Goal: Task Accomplishment & Management: Manage account settings

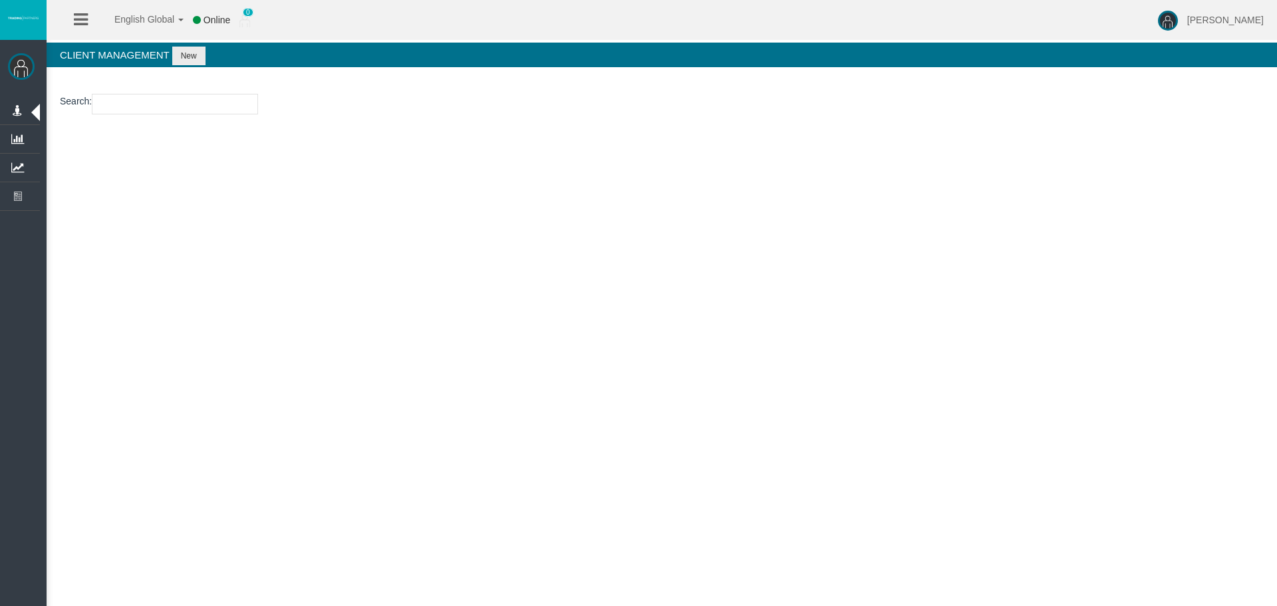
drag, startPoint x: 594, startPoint y: 409, endPoint x: 566, endPoint y: 356, distance: 60.1
click at [594, 409] on div "English Global 简体中文 English Global 日本語 한국어 Online 0 [PERSON_NAME] Help Log Out …" at bounding box center [638, 303] width 1277 height 606
click at [196, 280] on div "English Global 简体中文 English Global 日本語 한국어 Online 0 [PERSON_NAME] Help Log Out …" at bounding box center [638, 303] width 1277 height 606
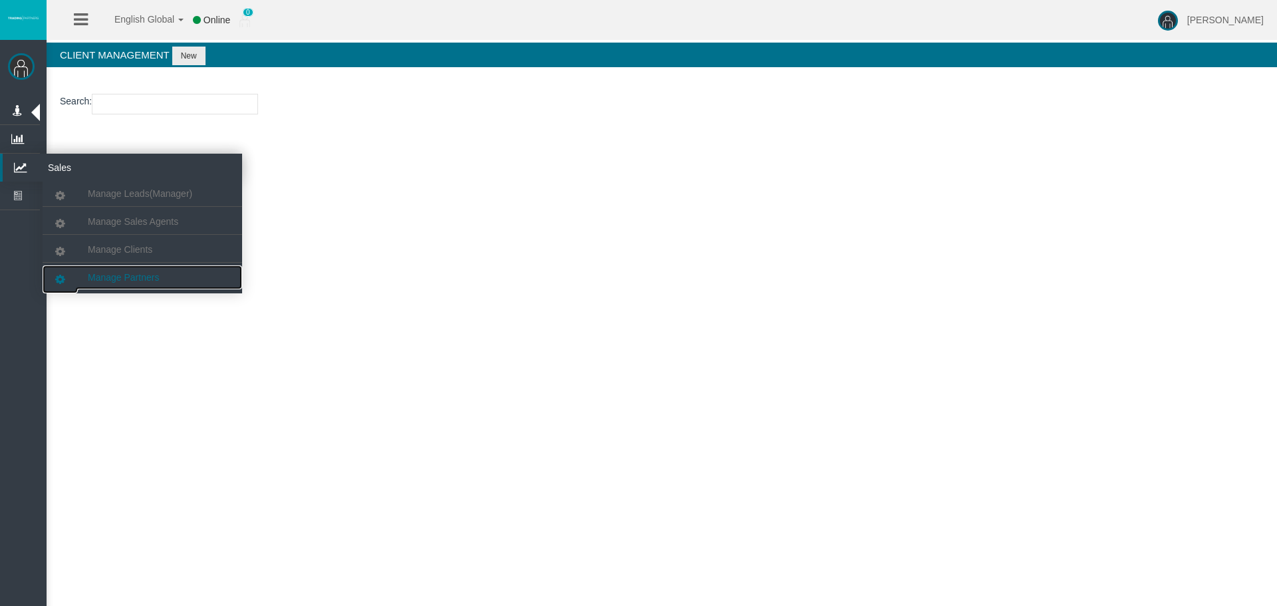
click at [122, 277] on span "Manage Partners" at bounding box center [123, 277] width 71 height 11
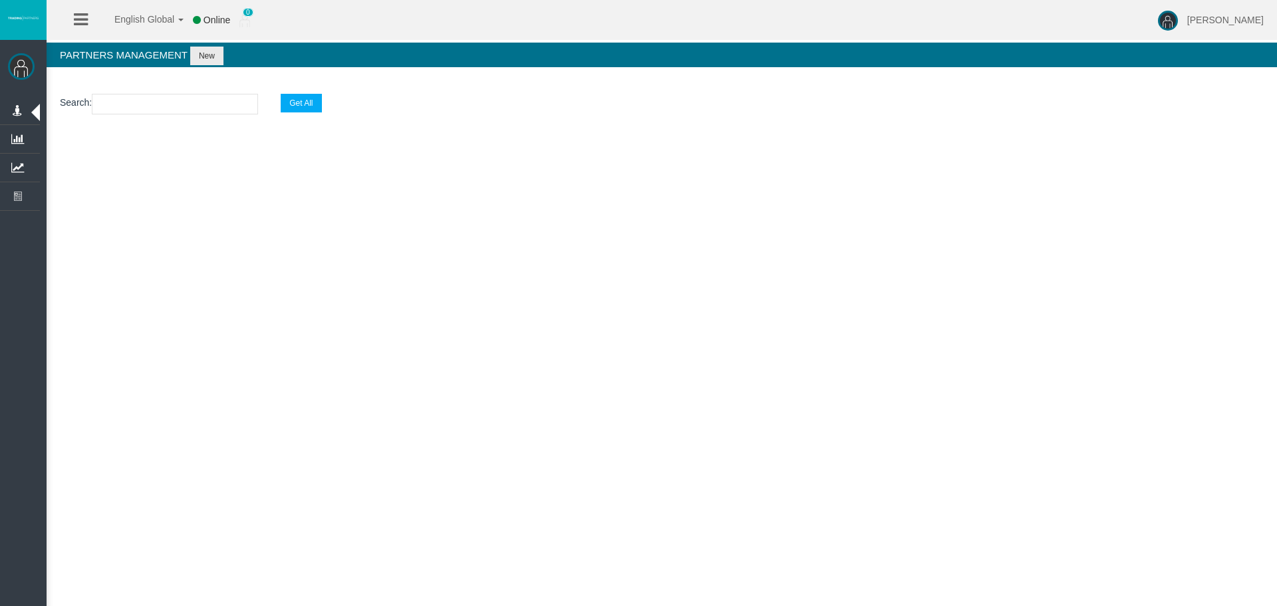
drag, startPoint x: 156, startPoint y: 92, endPoint x: 156, endPoint y: 108, distance: 15.3
click at [156, 92] on section "Search : Get All" at bounding box center [662, 108] width 1231 height 54
click at [156, 108] on input "text" at bounding box center [175, 104] width 166 height 21
paste input "IBk6esg"
type input "IBk6esg"
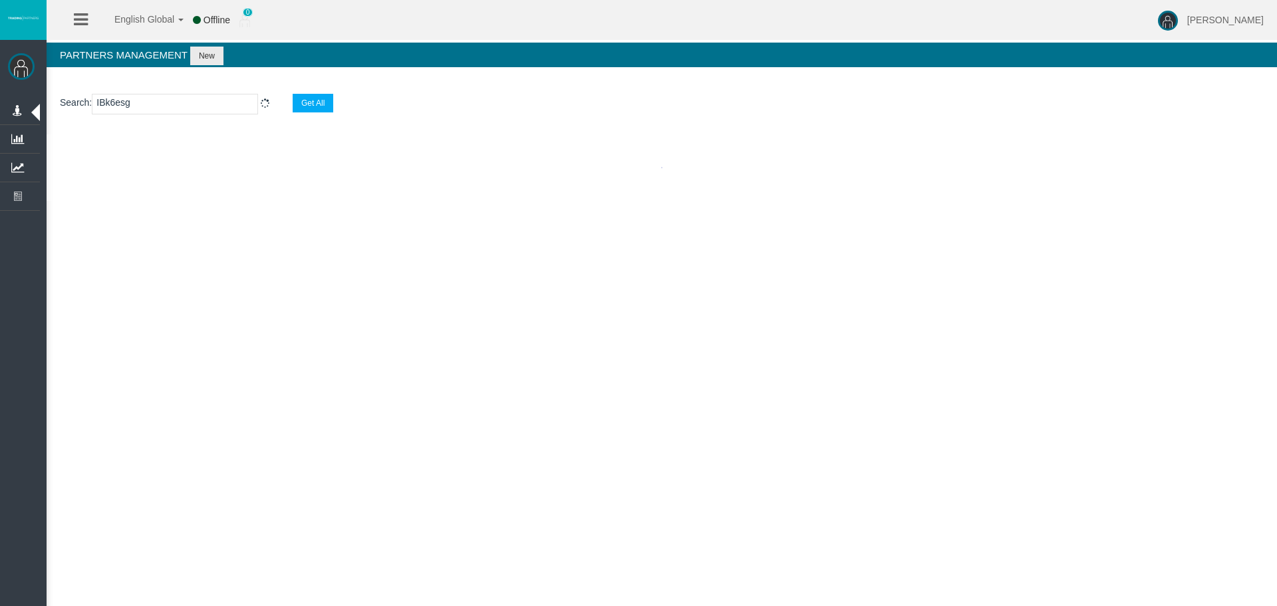
select select "25"
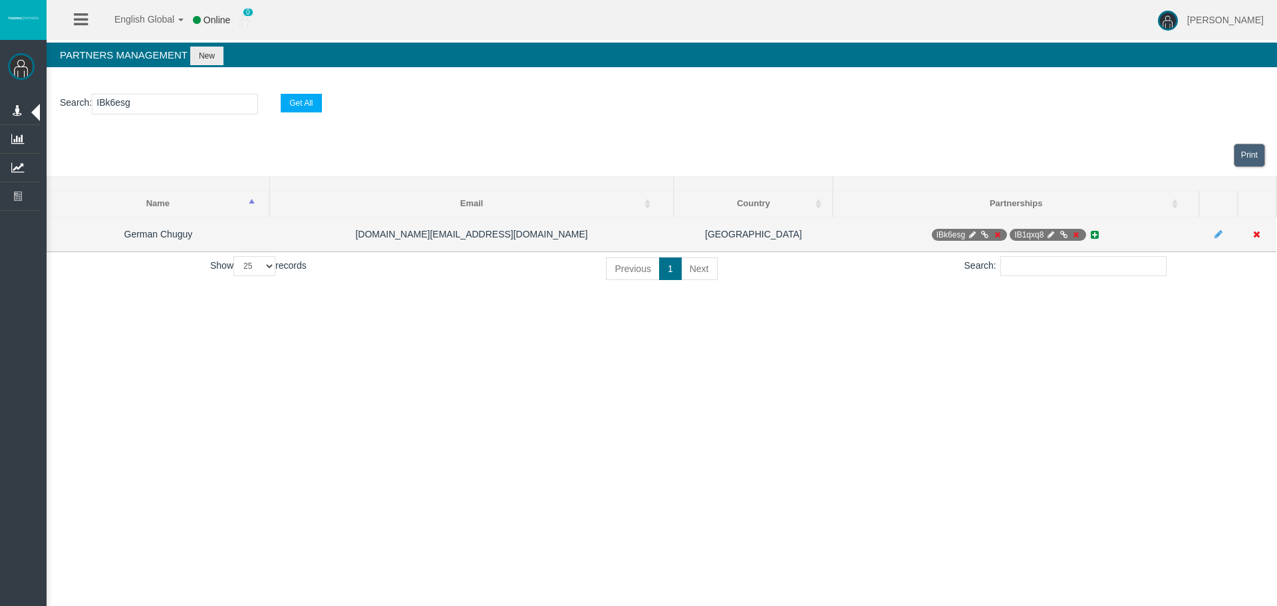
type input "IBk6esg"
click at [971, 235] on icon at bounding box center [972, 235] width 10 height 8
select select "0"
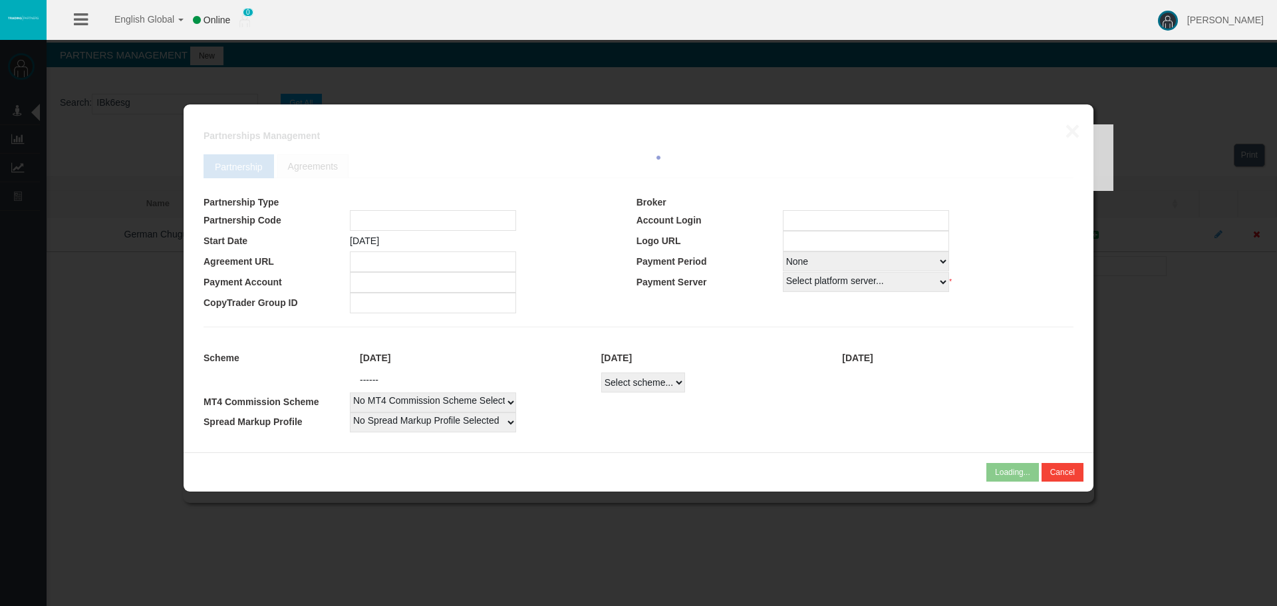
type input "IBk6esg"
type input "19244207"
select select "1"
type input "19244207"
select select "1"
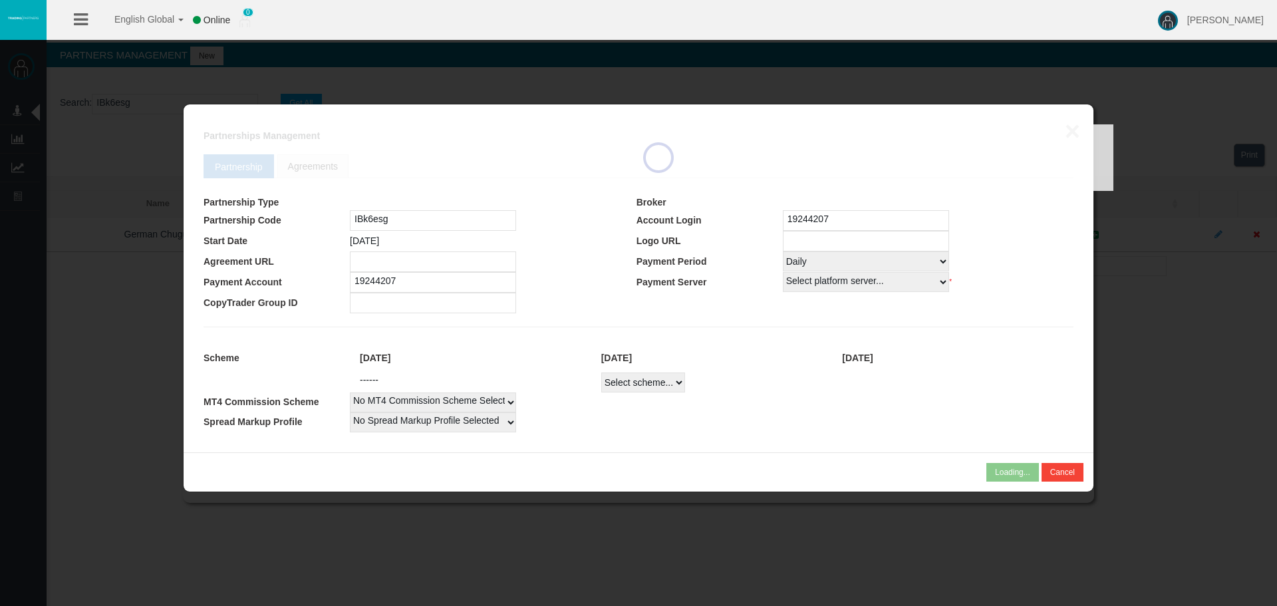
select select
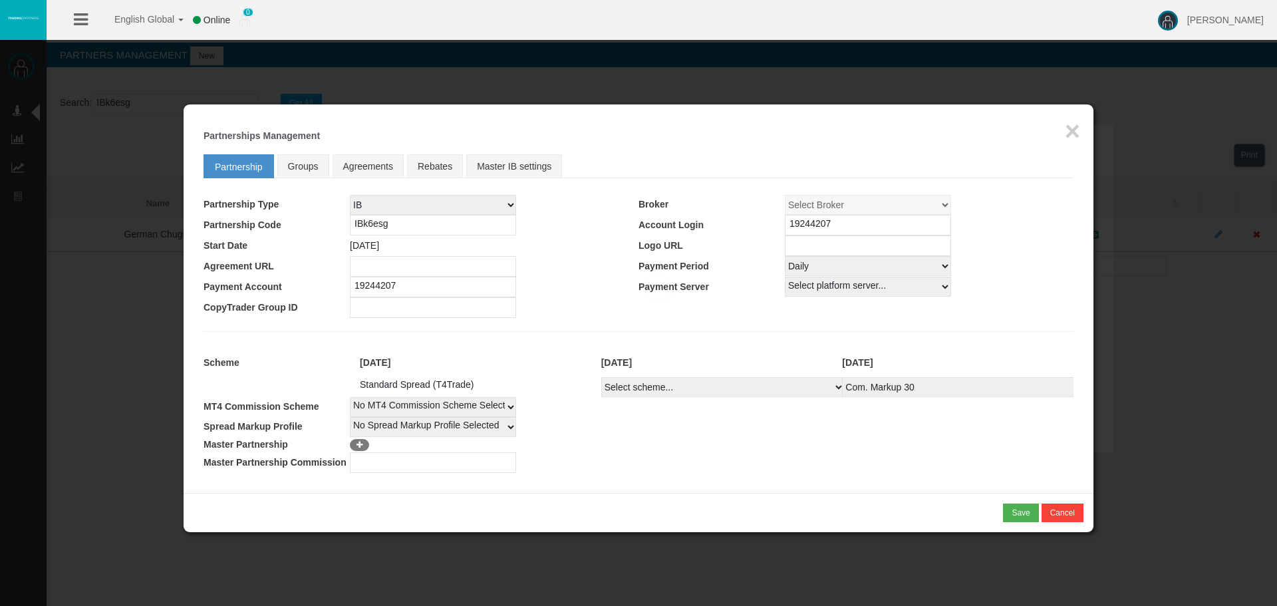
click at [851, 261] on select "Select Payment Period... None Daily Weekly Mid-Month Monthly" at bounding box center [868, 266] width 166 height 20
select select "0"
click at [785, 256] on select "Select Payment Period... None Daily Weekly Mid-Month Monthly" at bounding box center [868, 266] width 166 height 20
click at [1017, 293] on td "Select platform server... MT4 Live1 CopyTrader Demo AmazingTick-Live01 AmazingT…" at bounding box center [929, 287] width 289 height 21
click at [1025, 504] on div "* You cannot combine MLM type of partnership with NSR type of scheme! Save Canc…" at bounding box center [639, 512] width 910 height 39
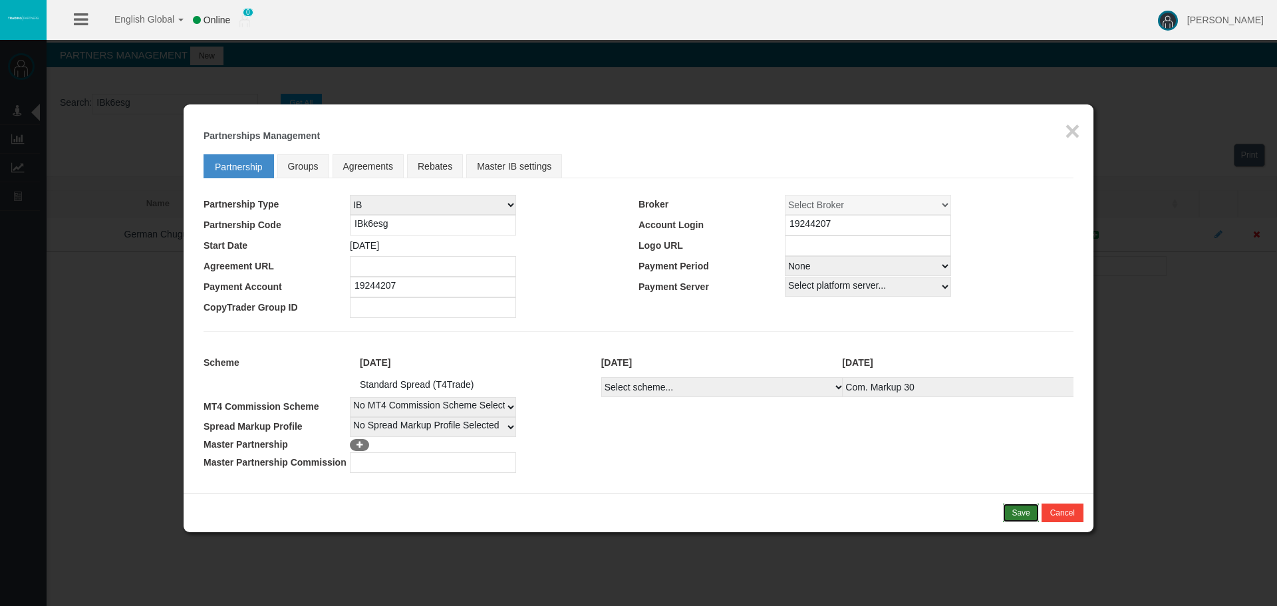
click at [1025, 517] on div "Save" at bounding box center [1021, 513] width 18 height 12
click at [1019, 512] on div "Confirm" at bounding box center [1017, 513] width 28 height 12
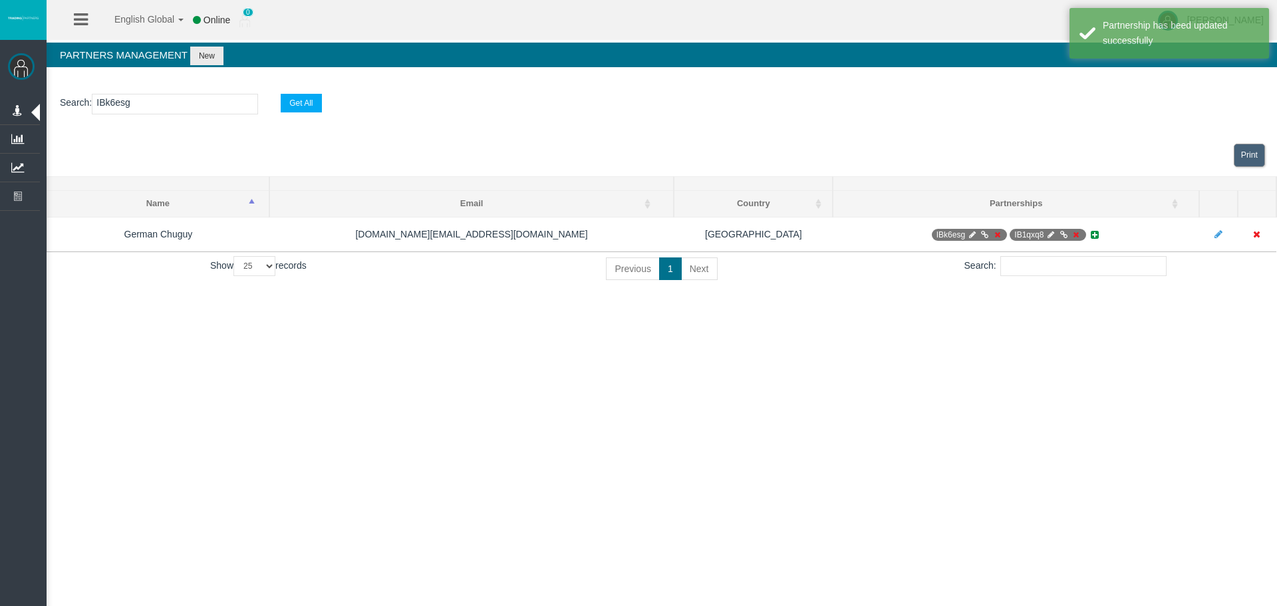
click at [1050, 236] on icon at bounding box center [1052, 235] width 10 height 8
select select "0"
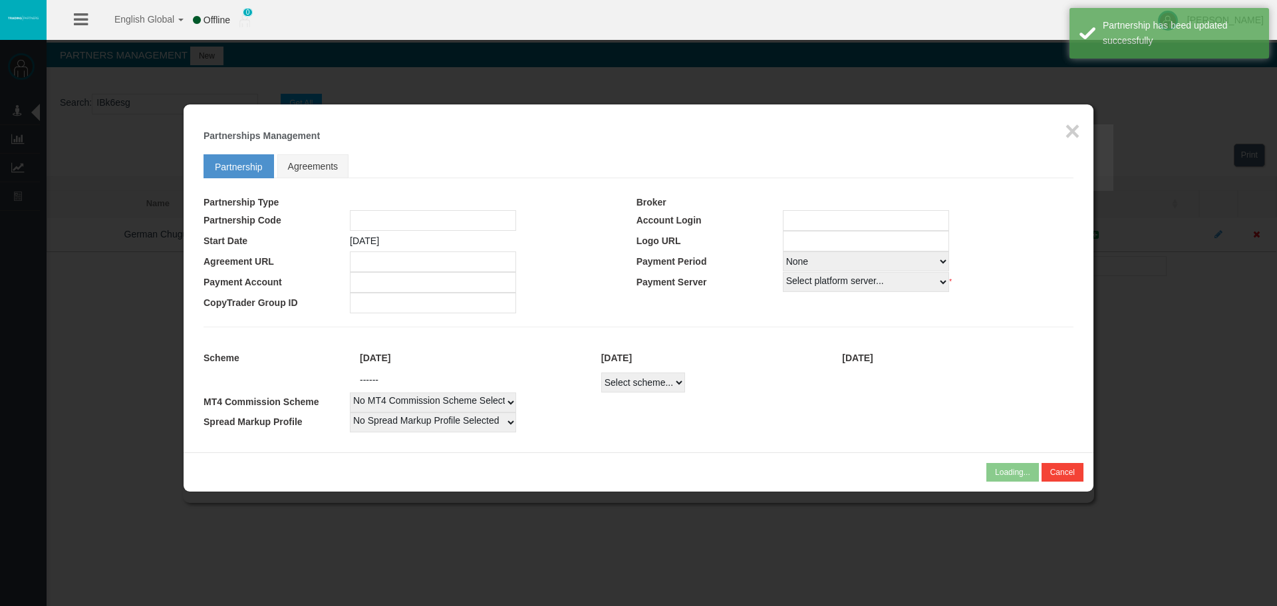
type input "IB1qxq8"
type input "19246790"
select select "1"
type input "19246790"
select select "1"
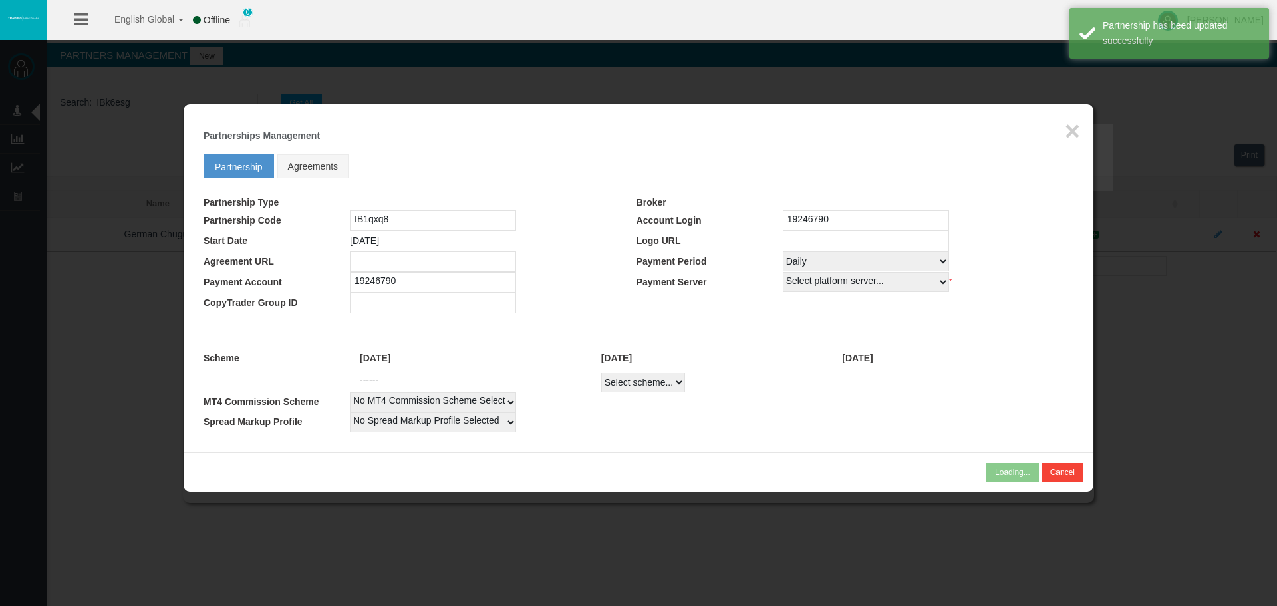
select select
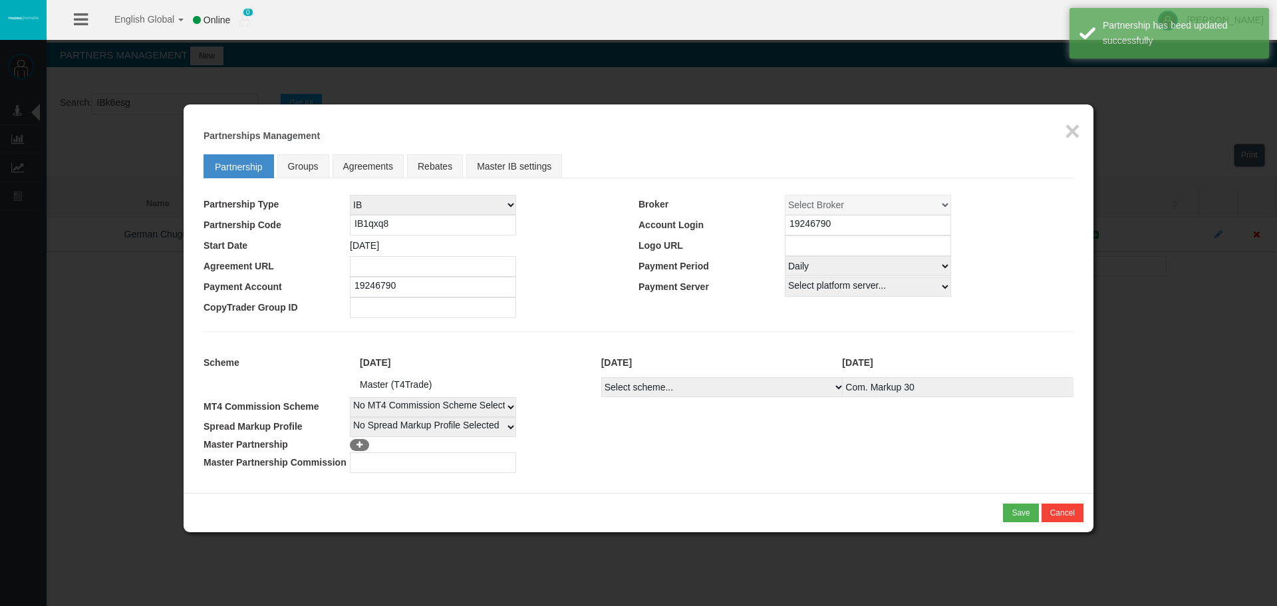
click at [868, 268] on select "Select Payment Period... None Daily Weekly Mid-Month Monthly" at bounding box center [868, 266] width 166 height 20
click at [785, 256] on select "Select Payment Period... None Daily Weekly Mid-Month Monthly" at bounding box center [868, 266] width 166 height 20
click at [1015, 511] on div "Save" at bounding box center [1021, 513] width 18 height 12
drag, startPoint x: 845, startPoint y: 267, endPoint x: 842, endPoint y: 273, distance: 7.2
click at [845, 267] on select "Select Payment Period... None Daily Weekly Mid-Month Monthly" at bounding box center [868, 266] width 166 height 20
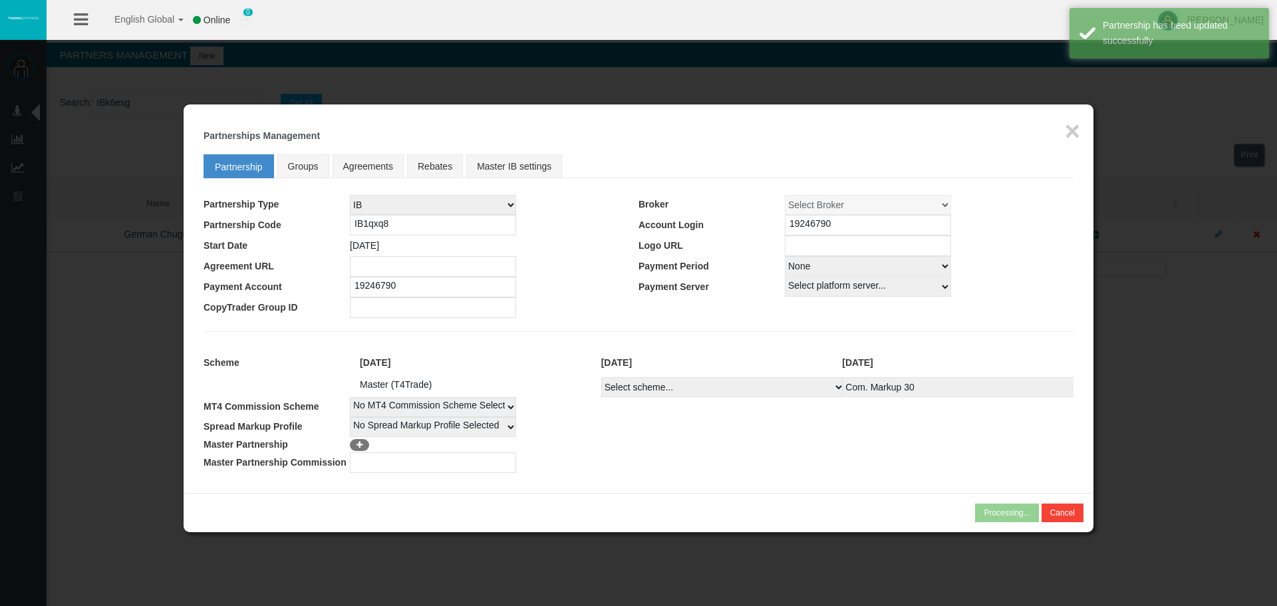
select select "1"
click at [785, 256] on select "Select Payment Period... None Daily Weekly Mid-Month Monthly" at bounding box center [868, 266] width 166 height 20
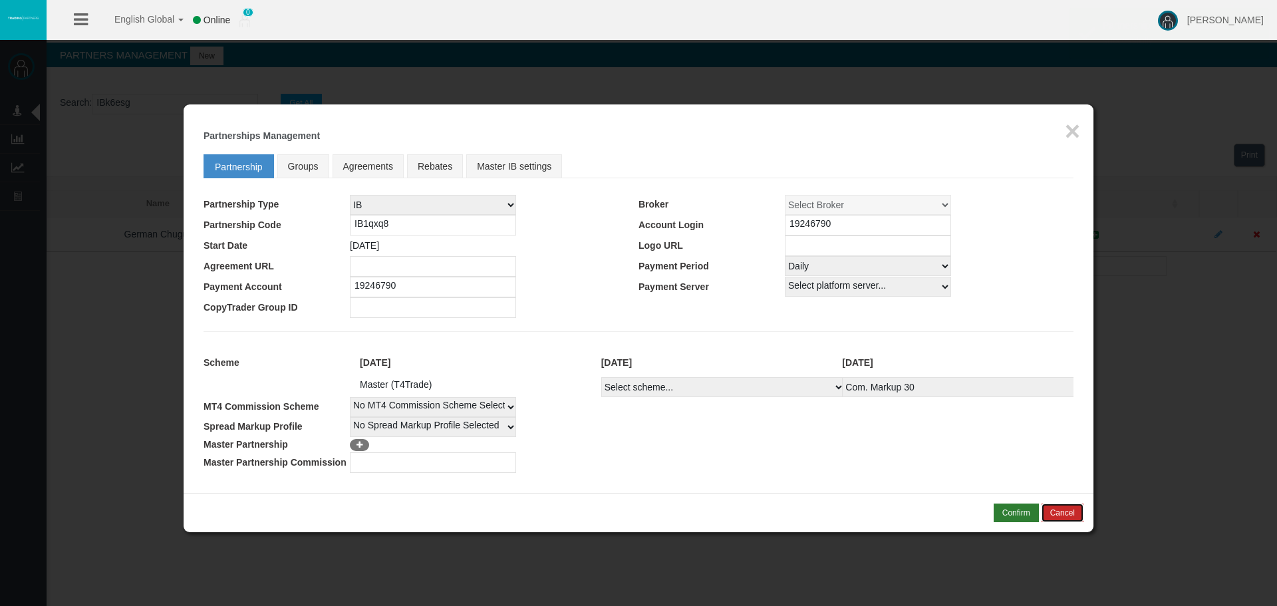
click at [1061, 510] on button "Cancel" at bounding box center [1063, 513] width 42 height 19
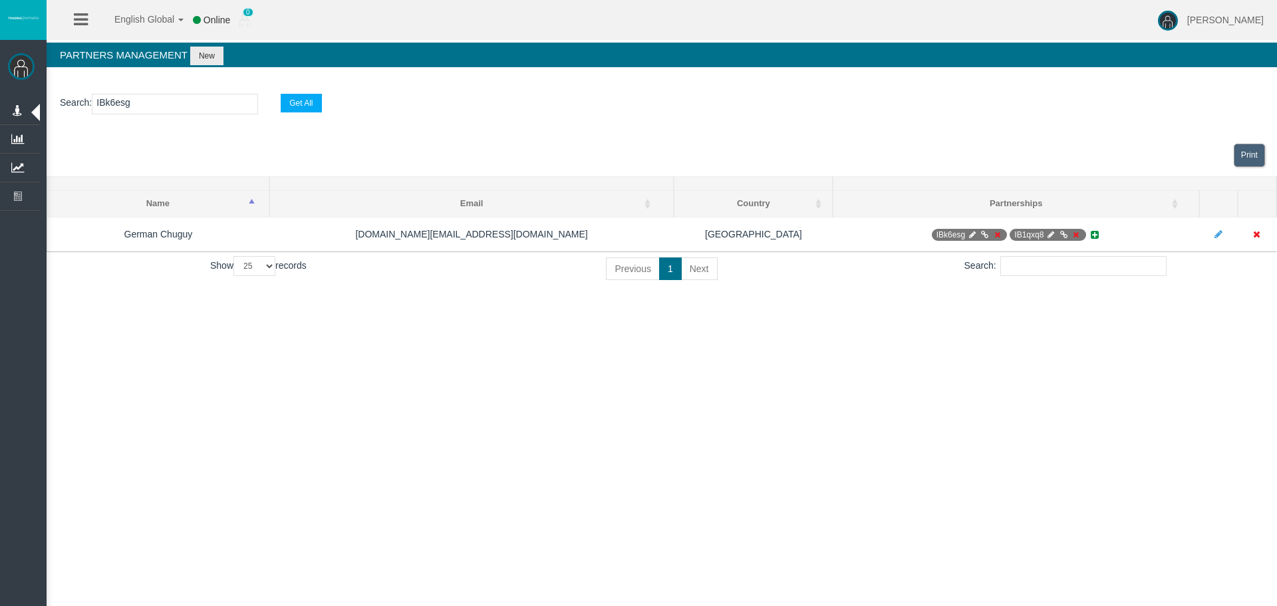
click at [1089, 337] on div "English Global 简体中文 English Global 日本語 한국어 Online 0 [PERSON_NAME] Help Log Out …" at bounding box center [638, 303] width 1277 height 606
click at [1097, 374] on div "English Global 简体中文 English Global 日本語 한국어 Online 0 [PERSON_NAME] Help Log Out …" at bounding box center [638, 303] width 1277 height 606
click at [967, 392] on div "English Global 简体中文 English Global 日本語 한국어 Online 0 [PERSON_NAME] Help Log Out …" at bounding box center [638, 303] width 1277 height 606
